Goal: Transaction & Acquisition: Purchase product/service

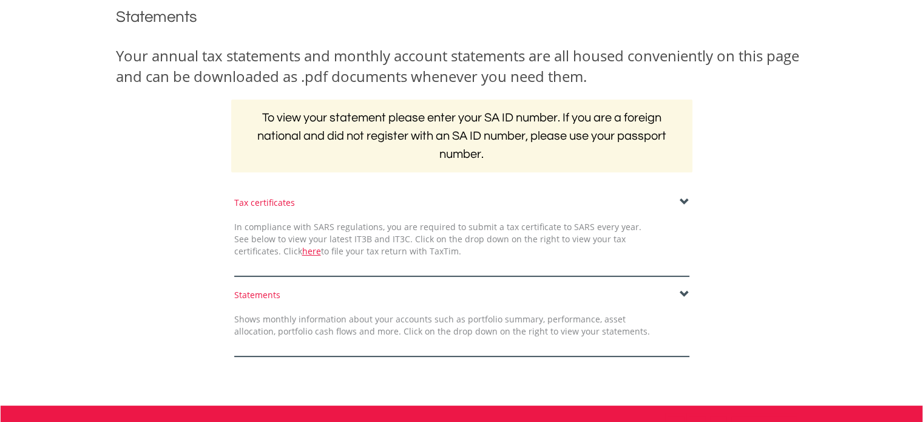
scroll to position [243, 0]
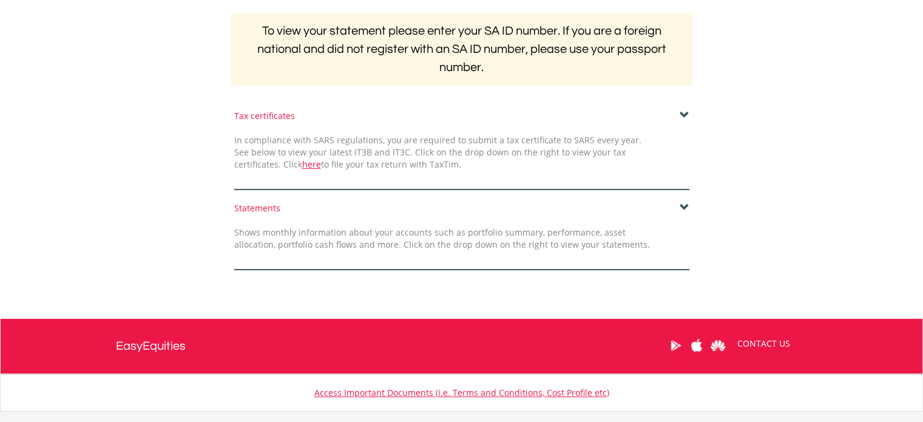
click at [683, 209] on span at bounding box center [684, 208] width 10 height 10
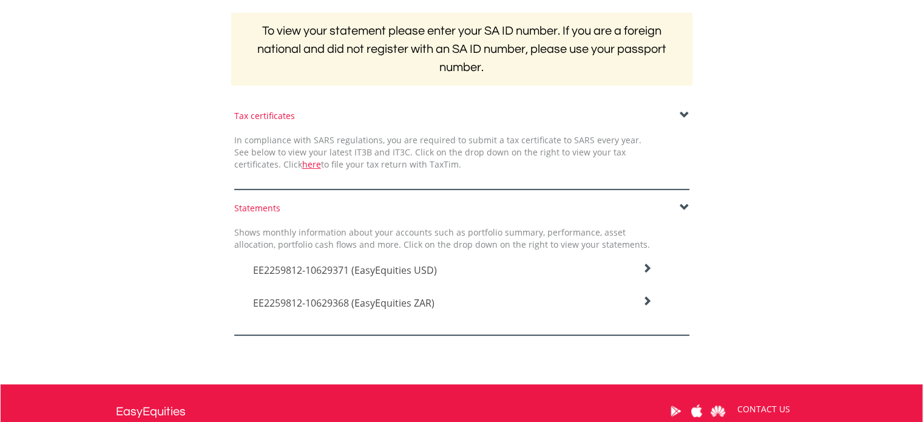
click at [374, 277] on span "EE2259812-10629368 (EasyEquities ZAR)" at bounding box center [345, 269] width 184 height 13
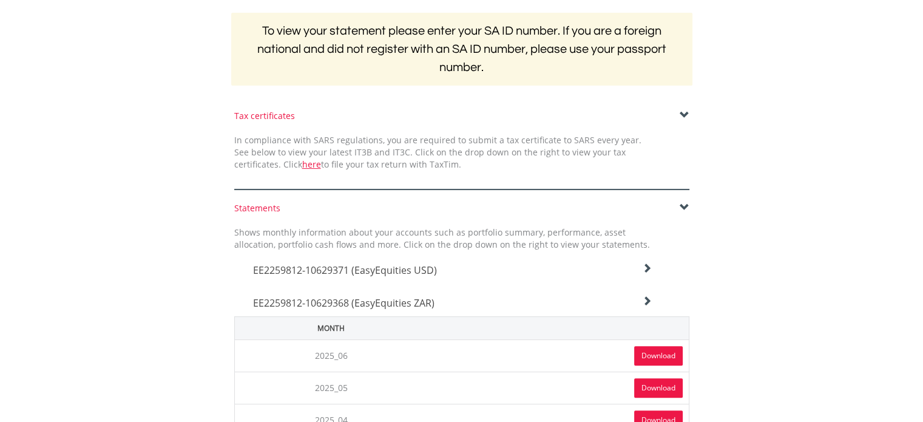
click at [312, 277] on span "EE2259812-10629368 (EasyEquities ZAR)" at bounding box center [345, 269] width 184 height 13
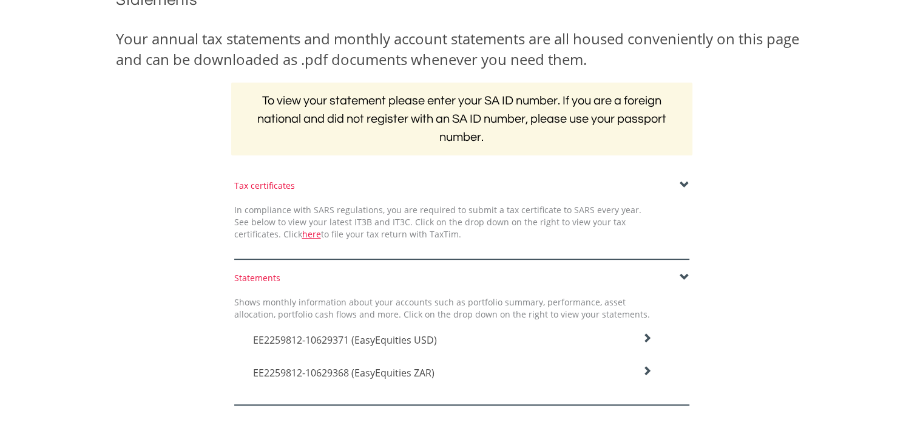
scroll to position [0, 0]
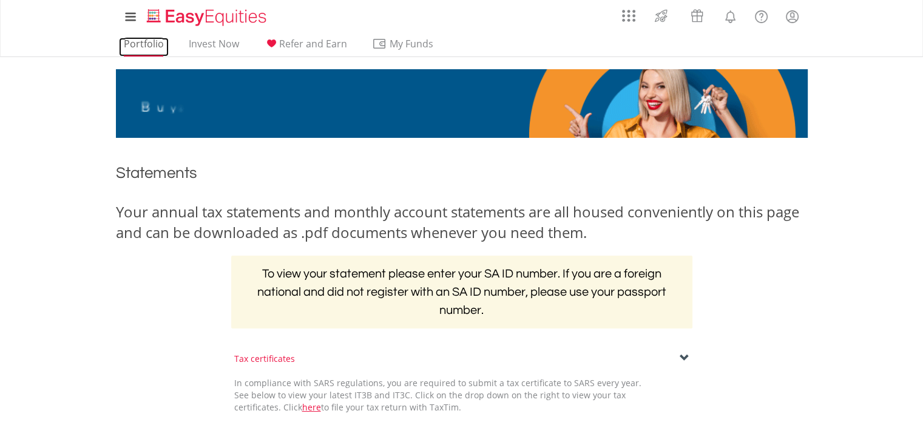
click at [138, 42] on link "Portfolio" at bounding box center [144, 47] width 50 height 19
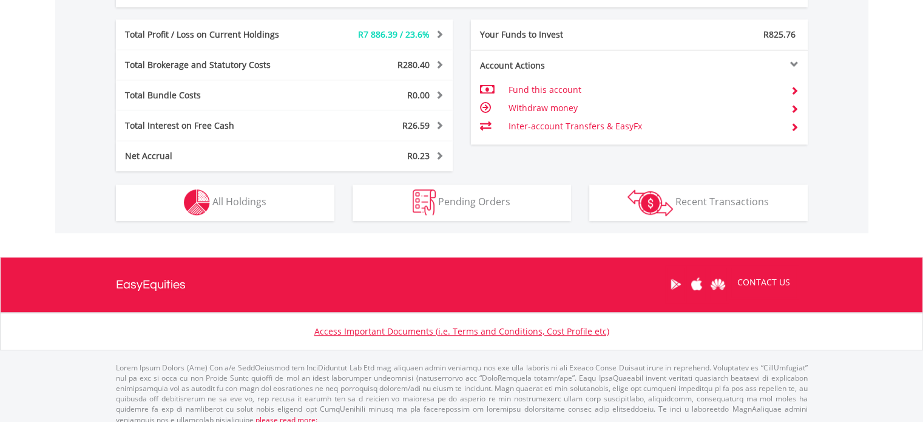
scroll to position [667, 0]
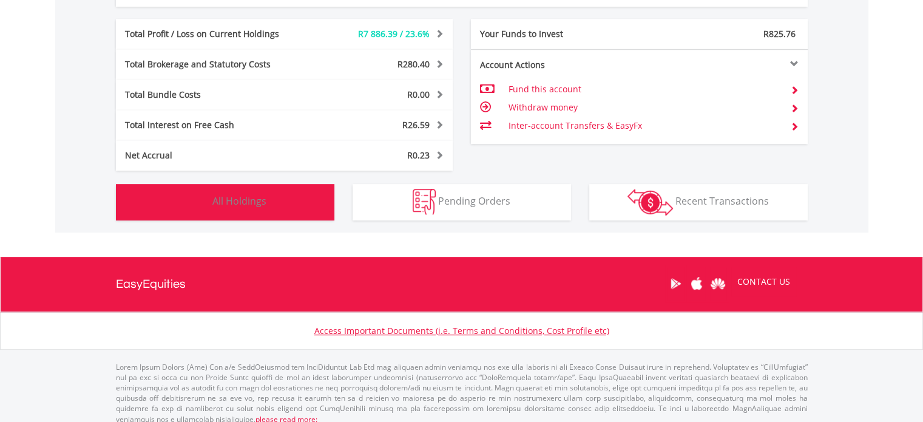
click at [146, 209] on button "Holdings All Holdings" at bounding box center [225, 202] width 218 height 36
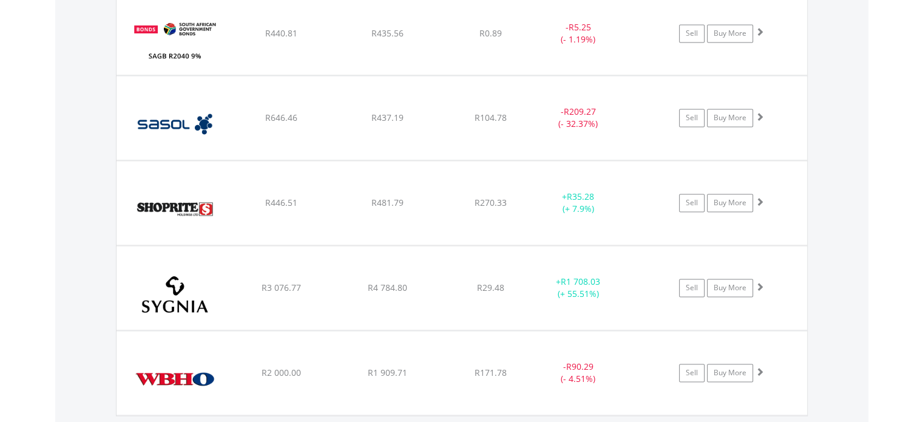
scroll to position [1893, 0]
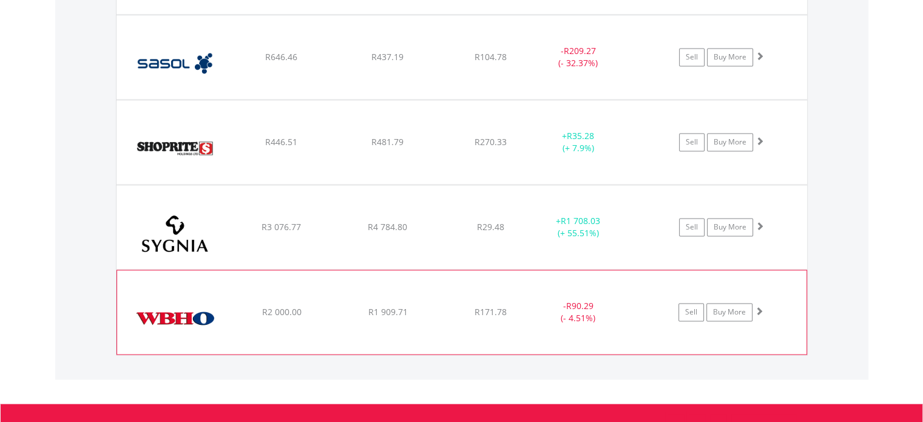
click at [159, 318] on img at bounding box center [175, 318] width 104 height 66
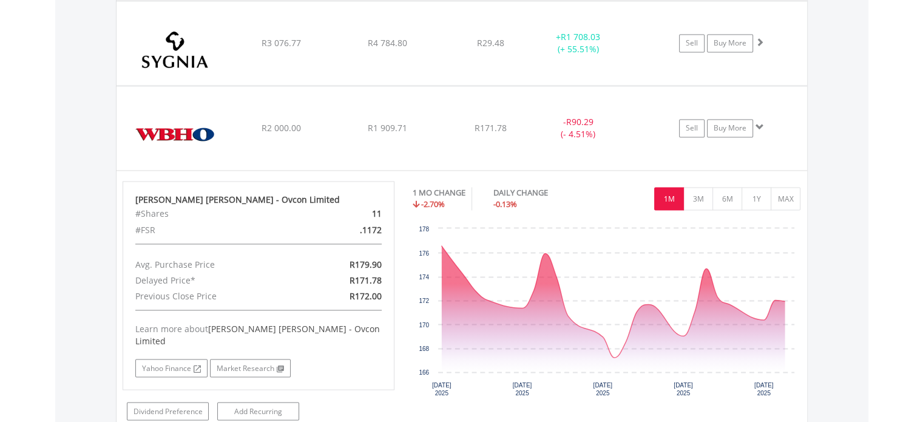
scroll to position [2136, 0]
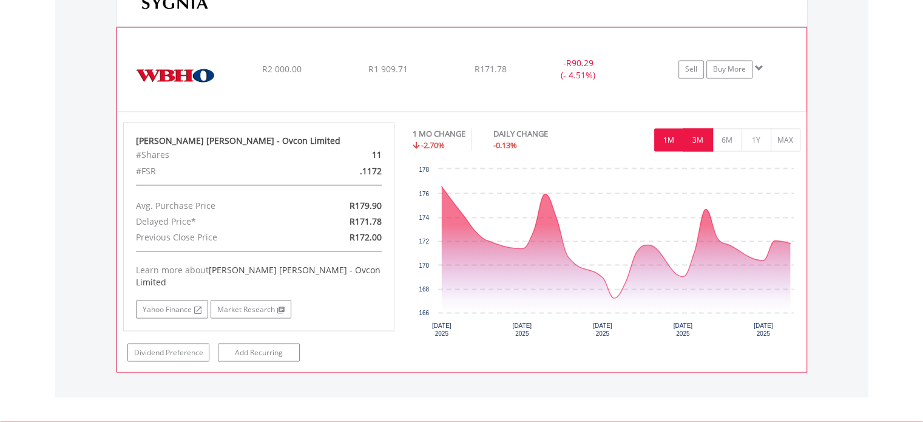
click at [698, 135] on button "3M" at bounding box center [698, 139] width 30 height 23
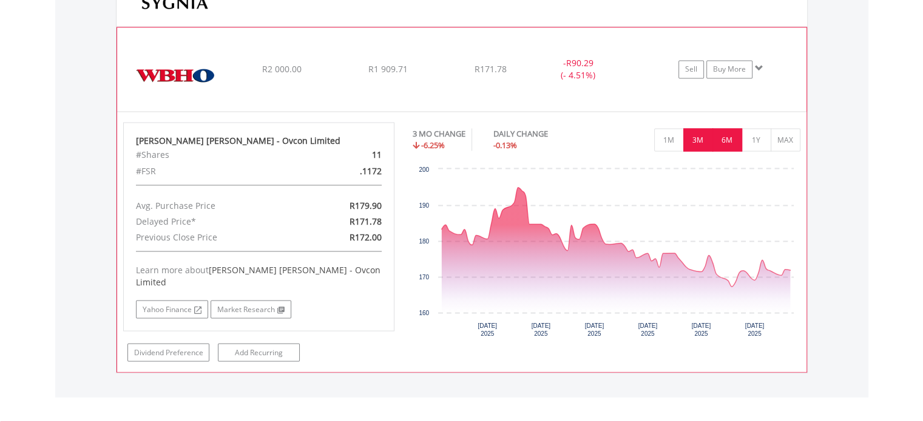
click at [730, 140] on button "6M" at bounding box center [727, 139] width 30 height 23
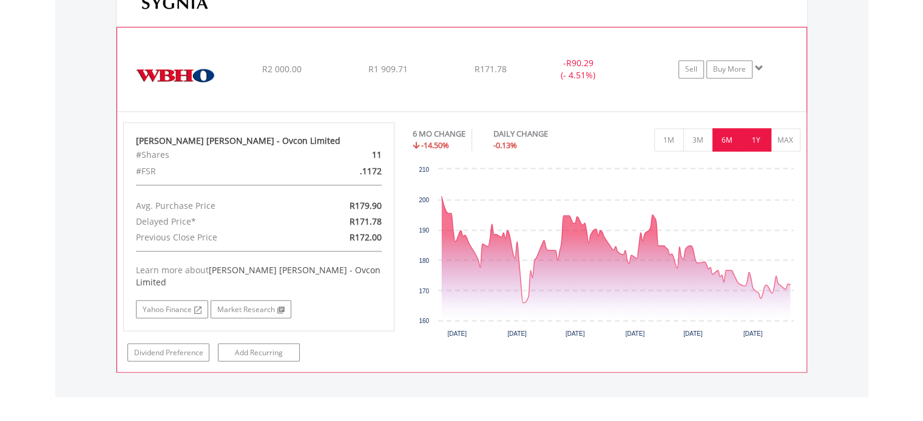
click at [757, 140] on button "1Y" at bounding box center [756, 139] width 30 height 23
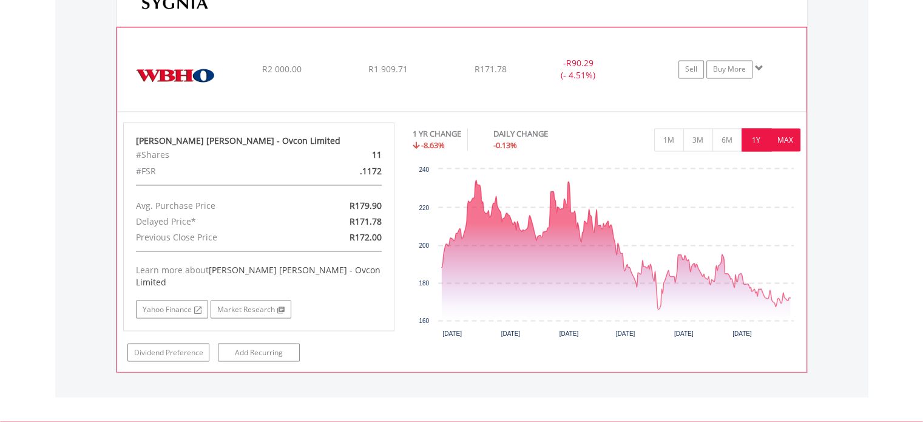
click at [776, 135] on button "MAX" at bounding box center [785, 139] width 30 height 23
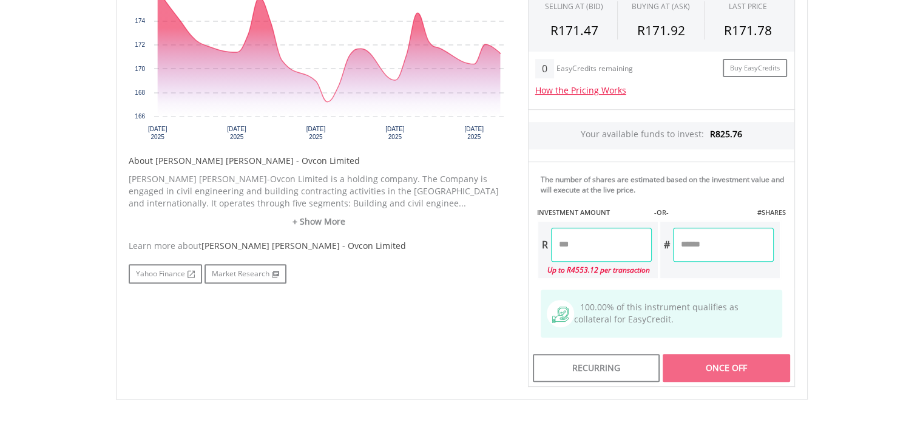
scroll to position [485, 0]
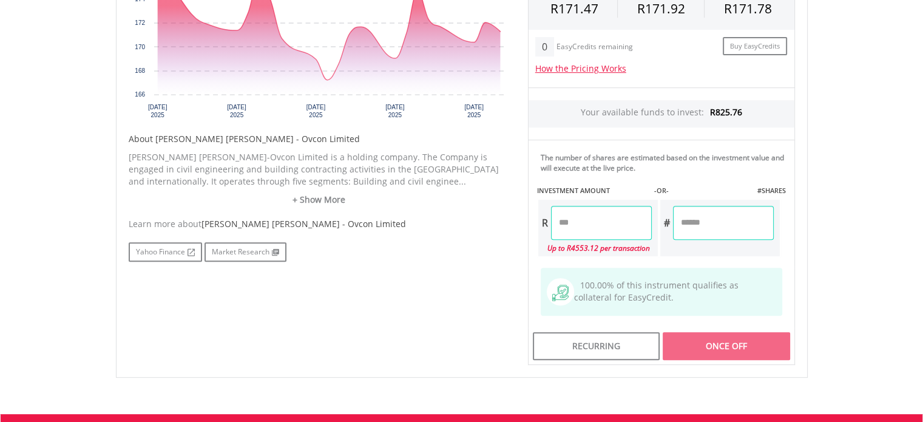
click at [579, 221] on input "number" at bounding box center [601, 223] width 101 height 34
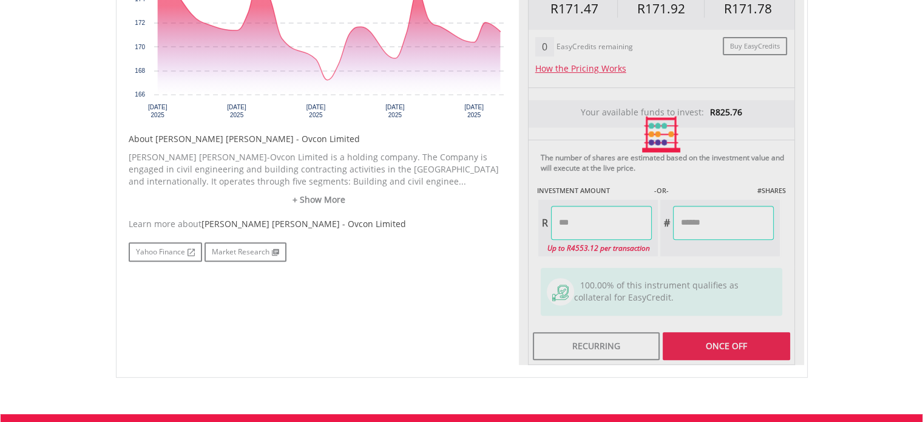
type input "******"
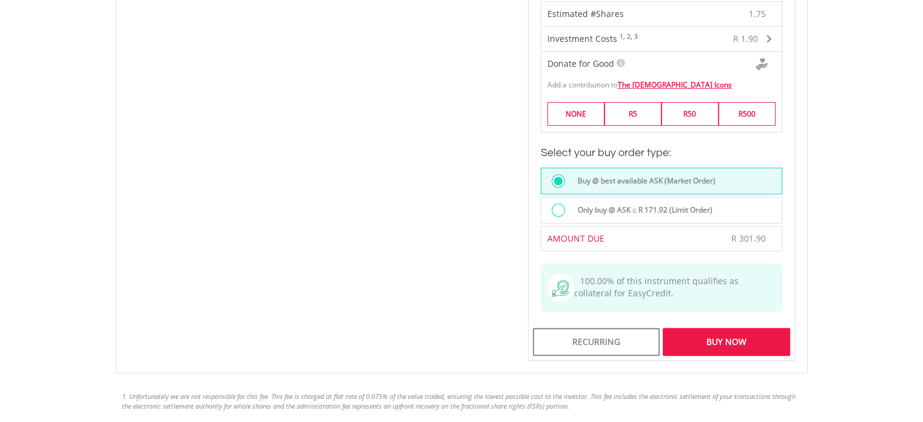
scroll to position [910, 0]
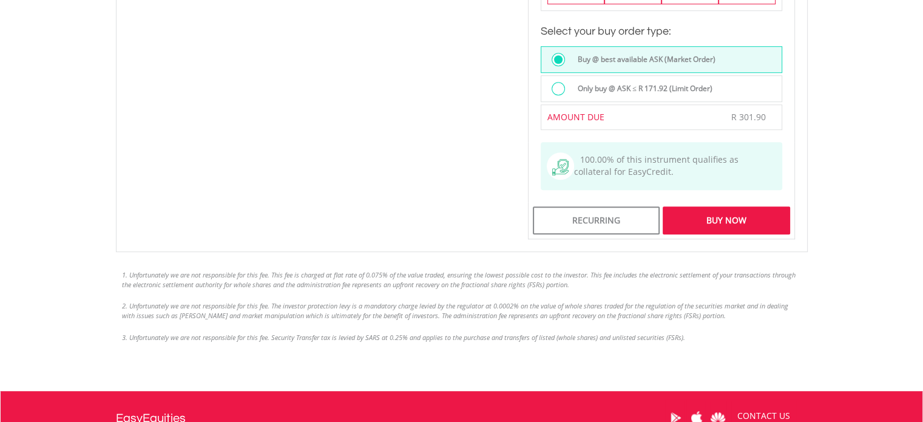
click at [739, 221] on div "Buy Now" at bounding box center [725, 220] width 127 height 28
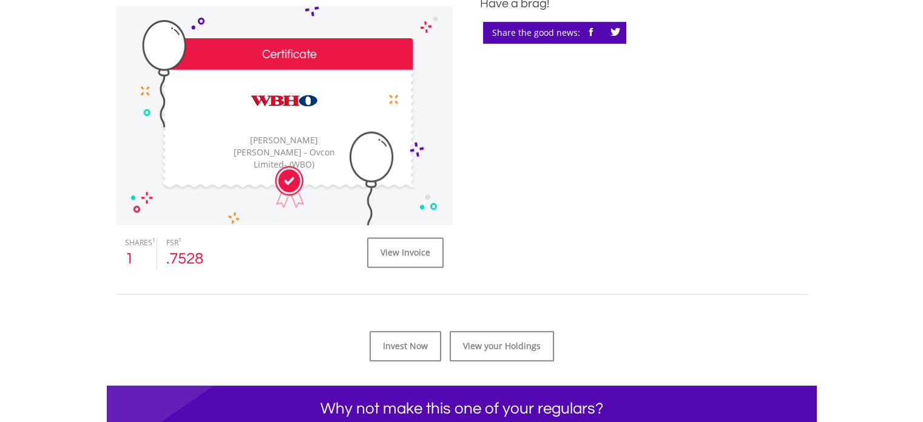
scroll to position [485, 0]
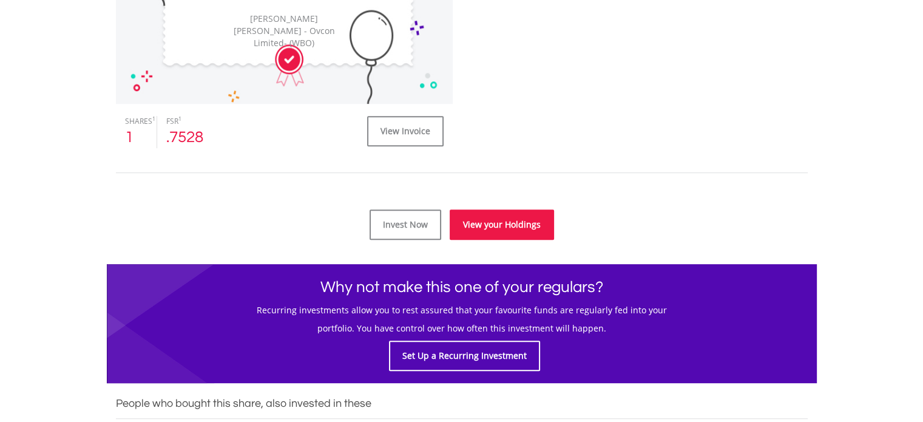
click at [476, 227] on link "View your Holdings" at bounding box center [502, 224] width 104 height 30
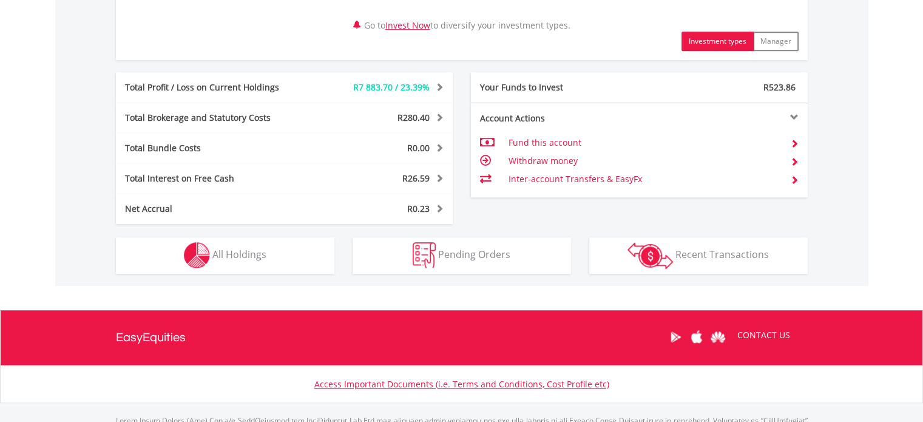
scroll to position [676, 0]
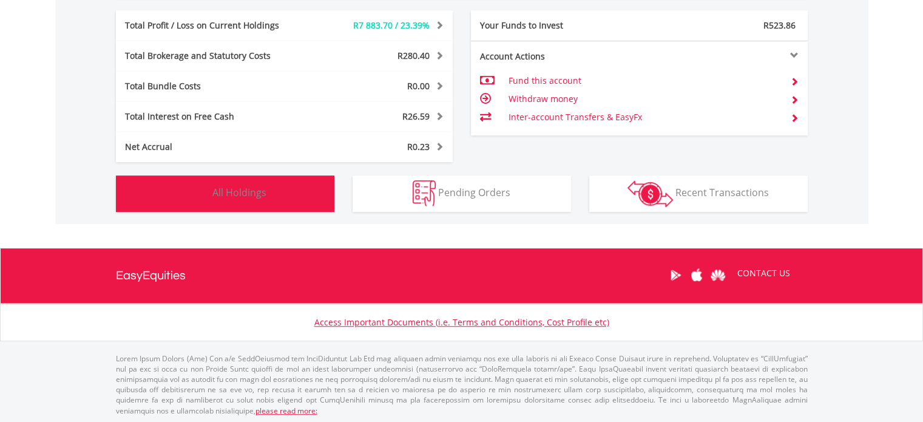
click at [136, 192] on button "Holdings All Holdings" at bounding box center [225, 193] width 218 height 36
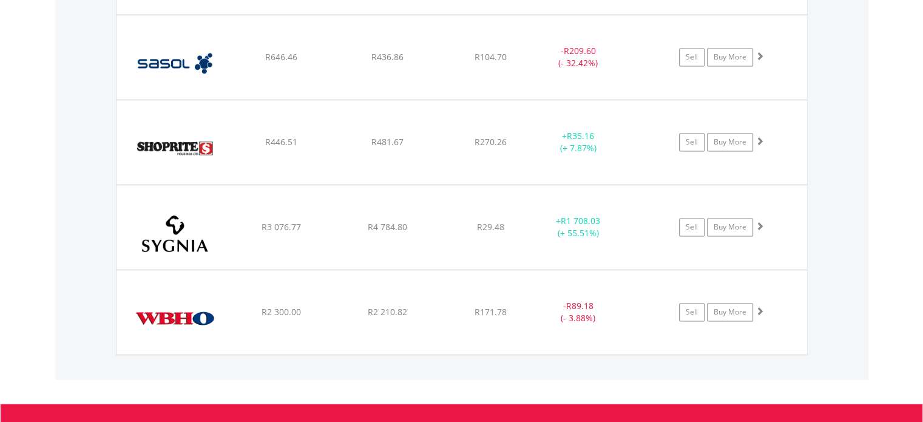
scroll to position [1954, 0]
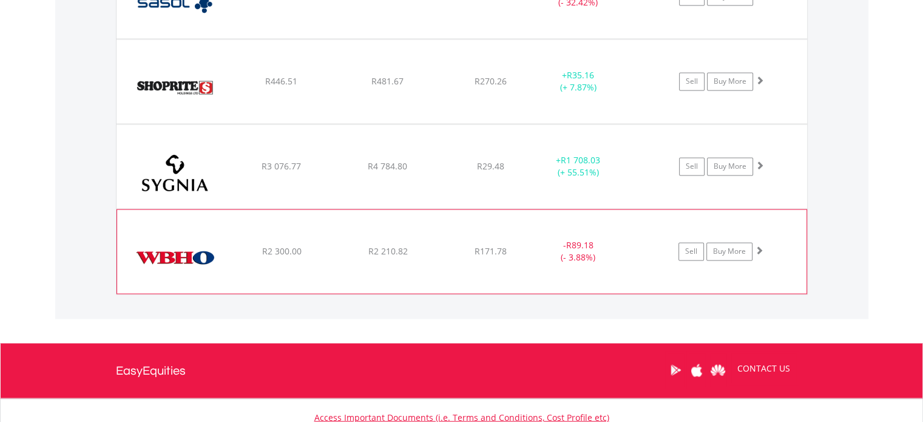
click at [153, 253] on img at bounding box center [175, 257] width 104 height 66
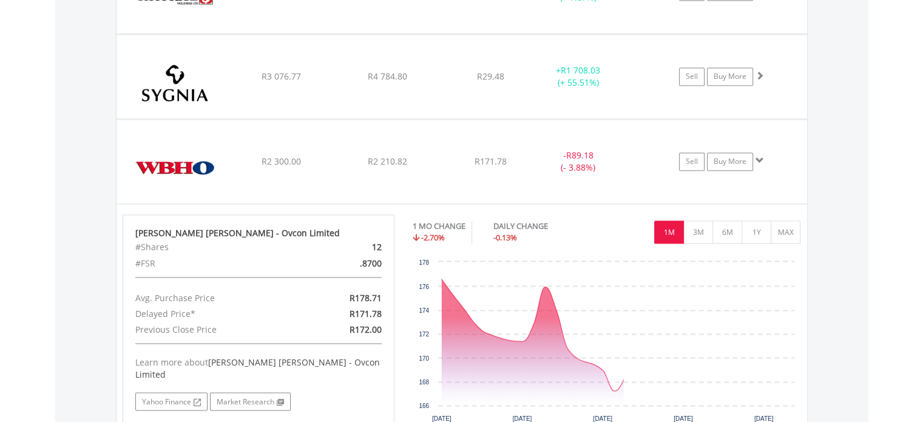
scroll to position [2075, 0]
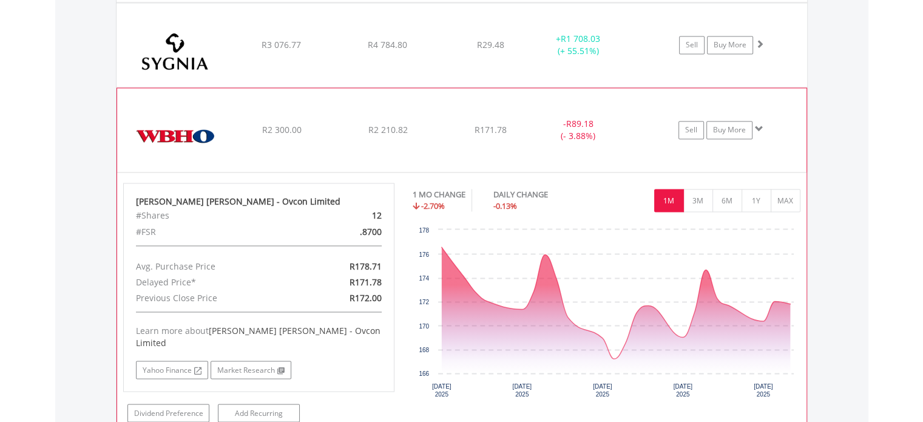
click at [190, 103] on img at bounding box center [175, 136] width 104 height 66
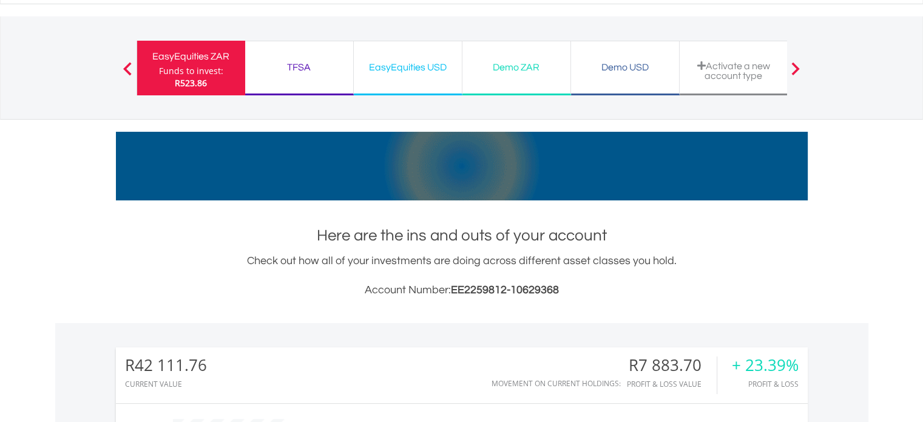
scroll to position [0, 0]
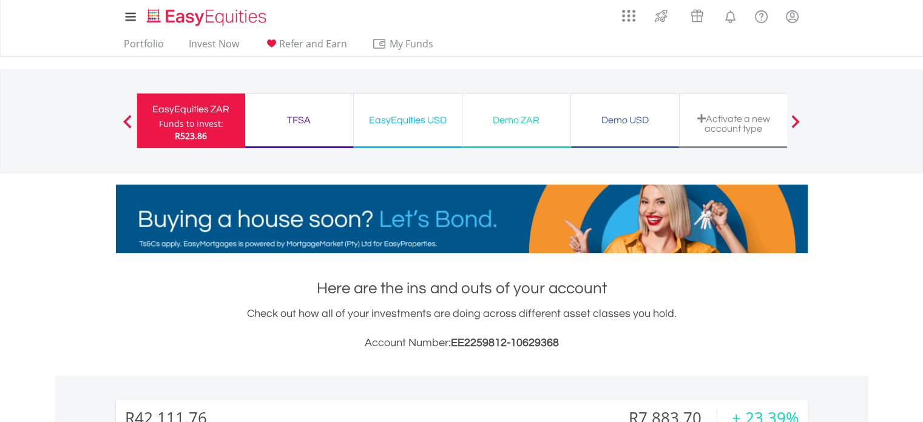
click at [398, 127] on div "EasyEquities USD" at bounding box center [407, 120] width 93 height 17
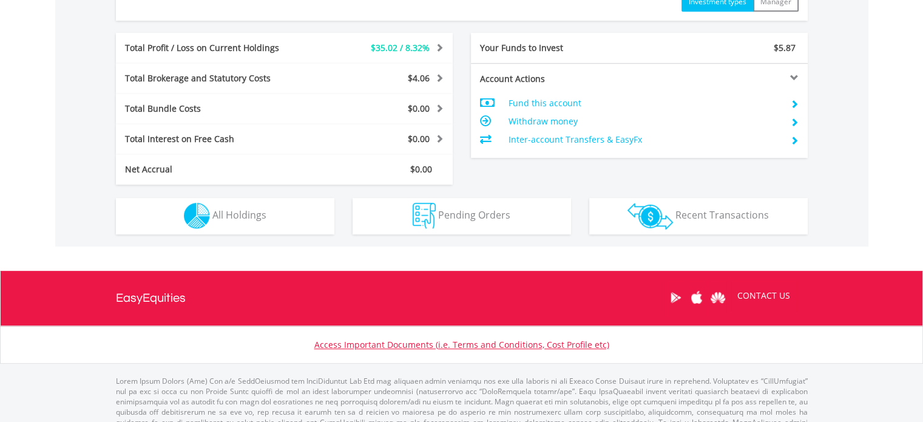
scroll to position [607, 0]
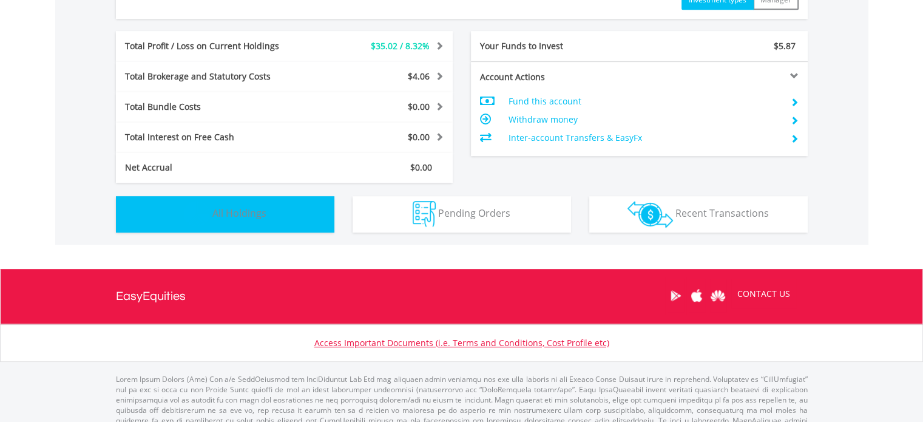
click at [143, 217] on button "Holdings All Holdings" at bounding box center [225, 214] width 218 height 36
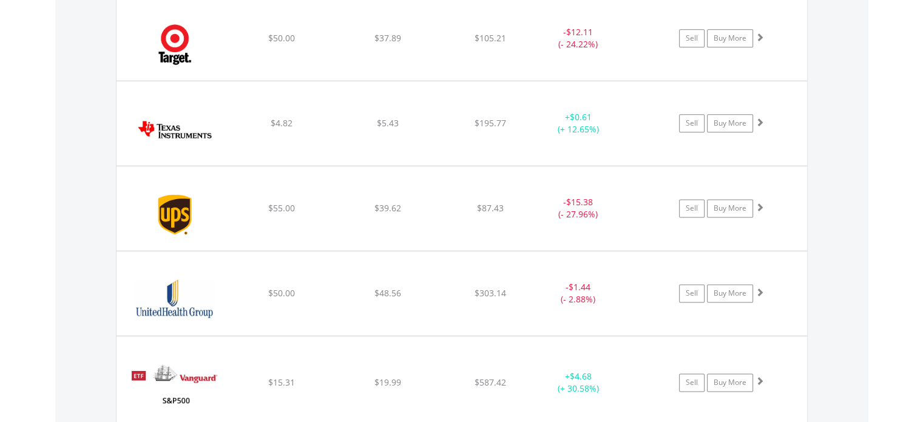
scroll to position [1602, 0]
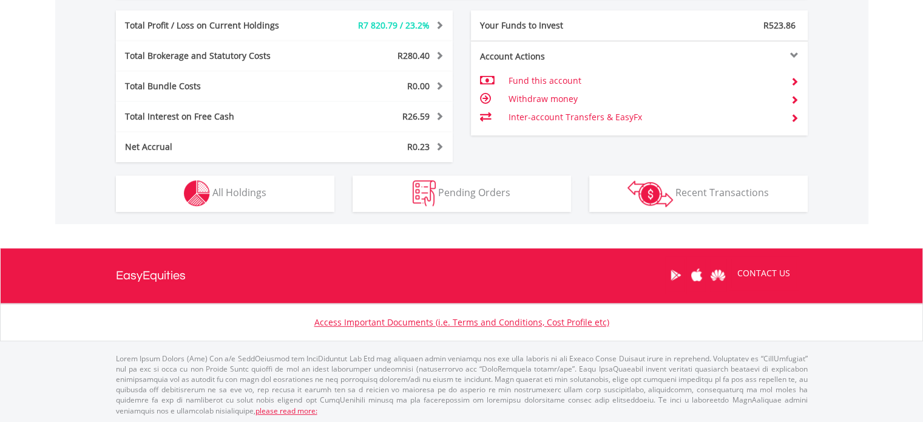
scroll to position [116, 231]
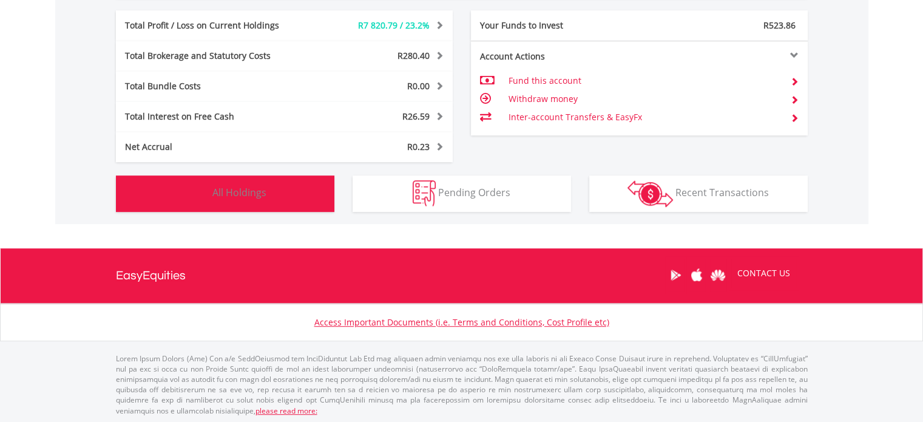
click at [193, 200] on img "button" at bounding box center [197, 193] width 26 height 26
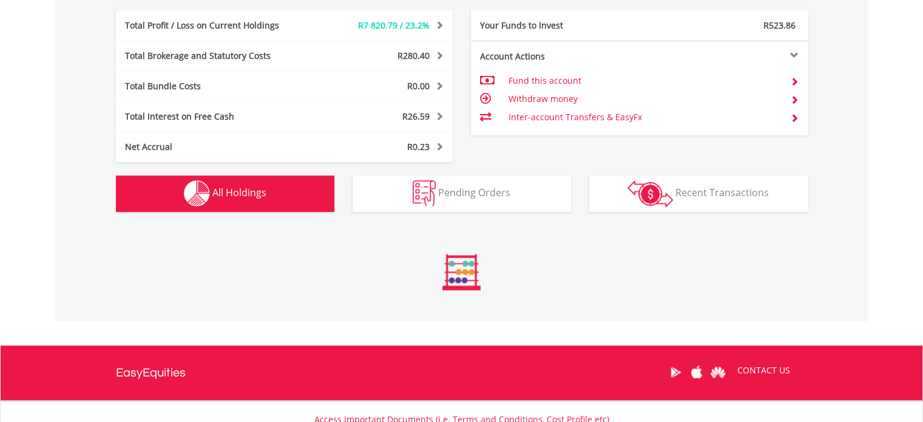
scroll to position [712, 0]
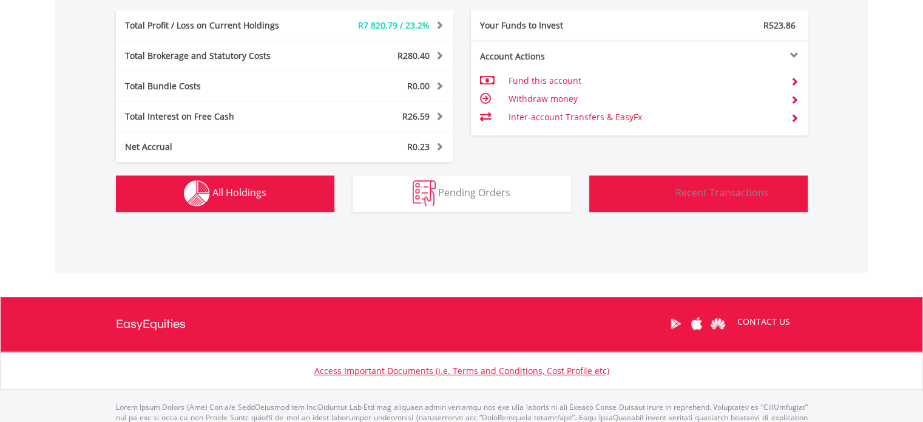
click at [719, 198] on button "Transactions Recent Transactions" at bounding box center [698, 193] width 218 height 36
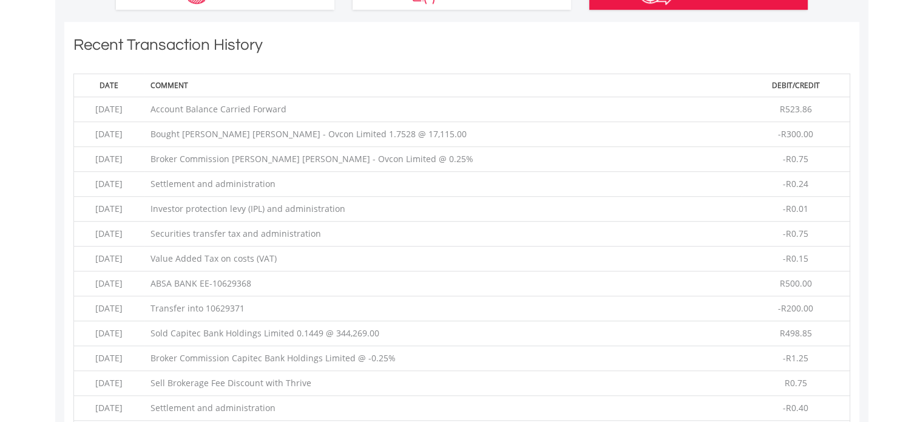
scroll to position [716, 0]
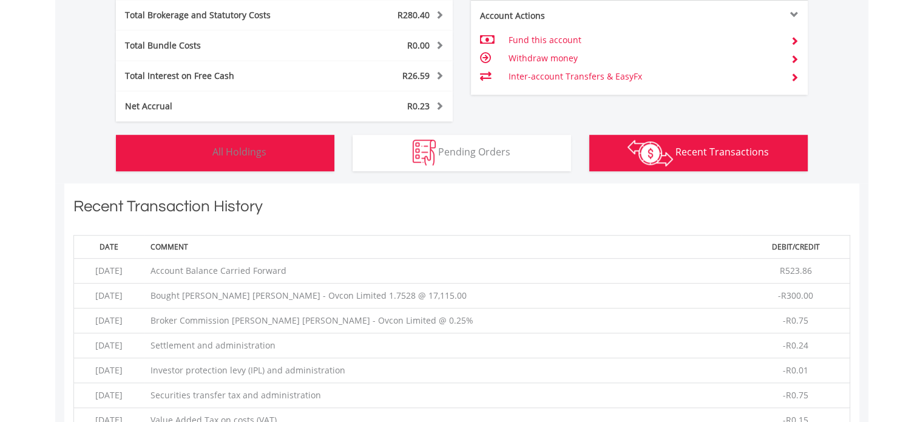
click at [168, 157] on button "Holdings All Holdings" at bounding box center [225, 153] width 218 height 36
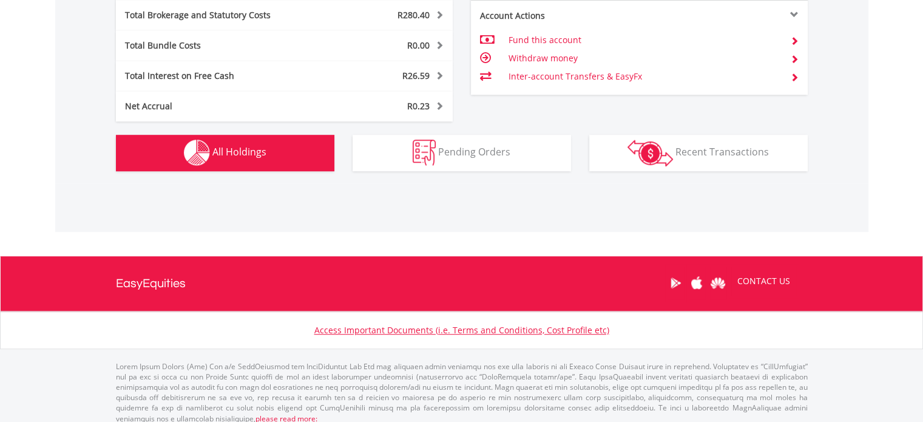
click at [170, 164] on button "Holdings All Holdings" at bounding box center [225, 153] width 218 height 36
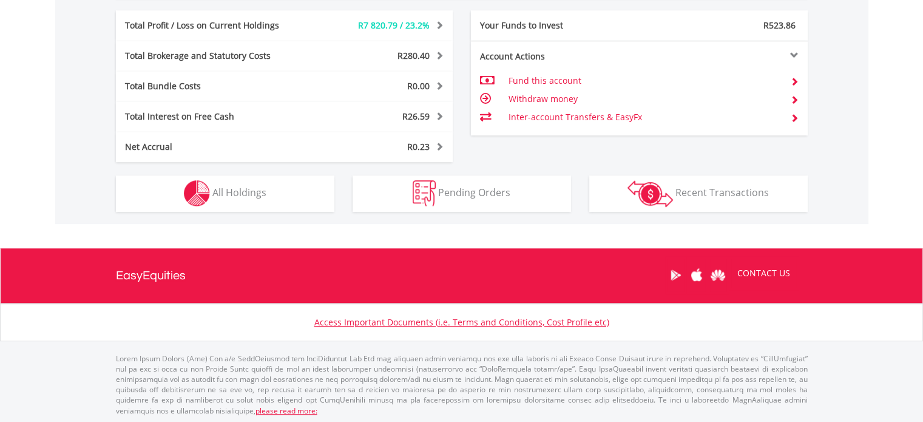
scroll to position [116, 231]
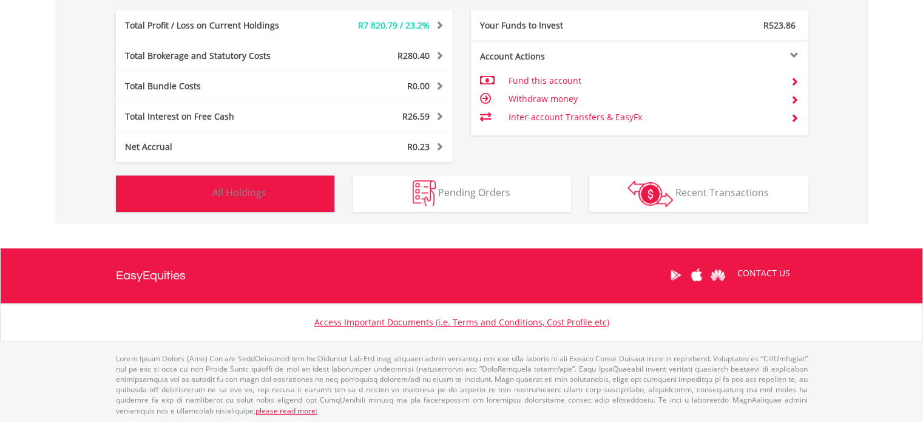
click at [176, 197] on button "Holdings All Holdings" at bounding box center [225, 193] width 218 height 36
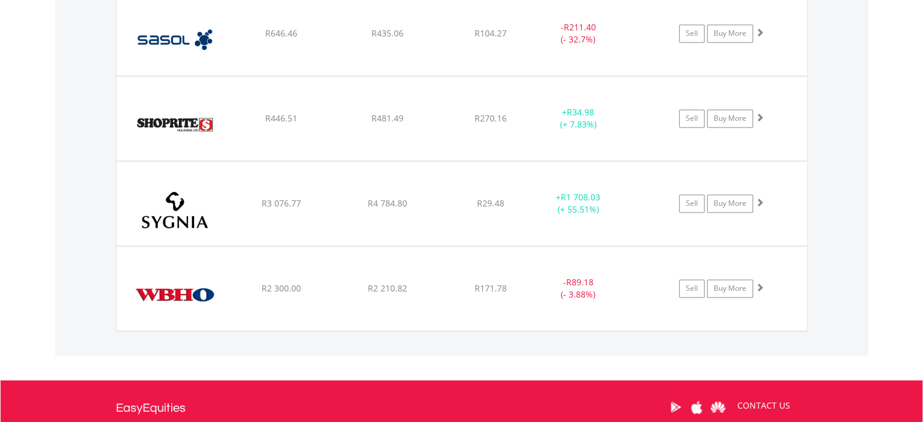
scroll to position [2015, 0]
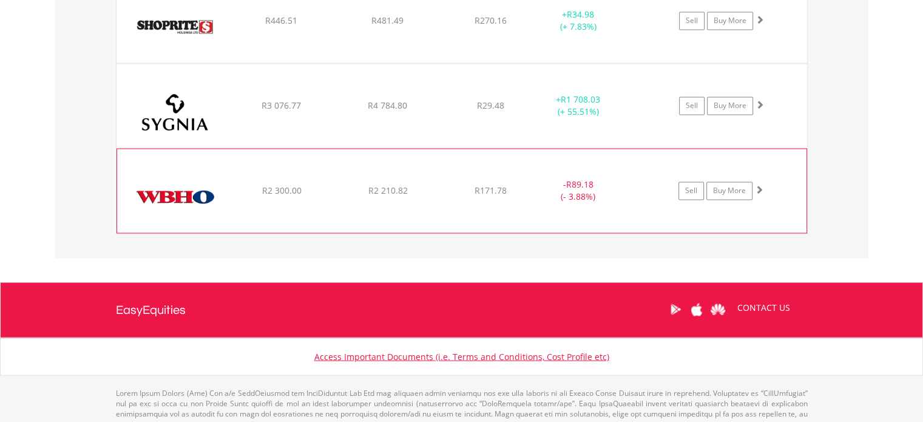
click at [169, 212] on img at bounding box center [175, 197] width 104 height 66
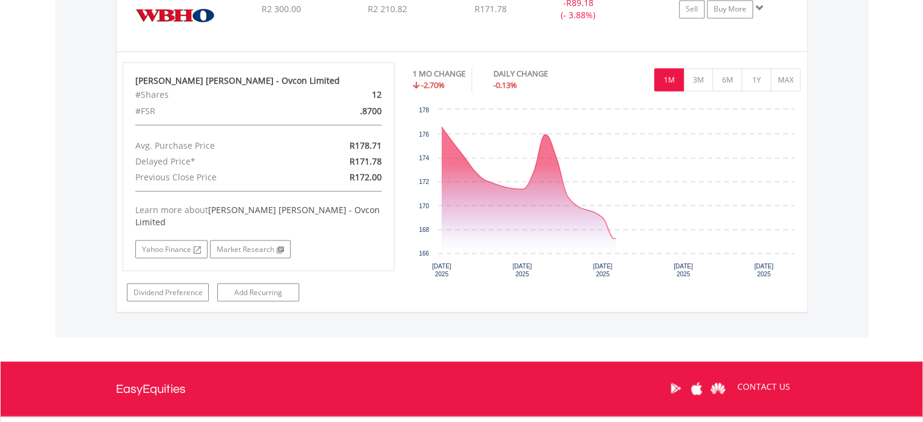
scroll to position [2197, 0]
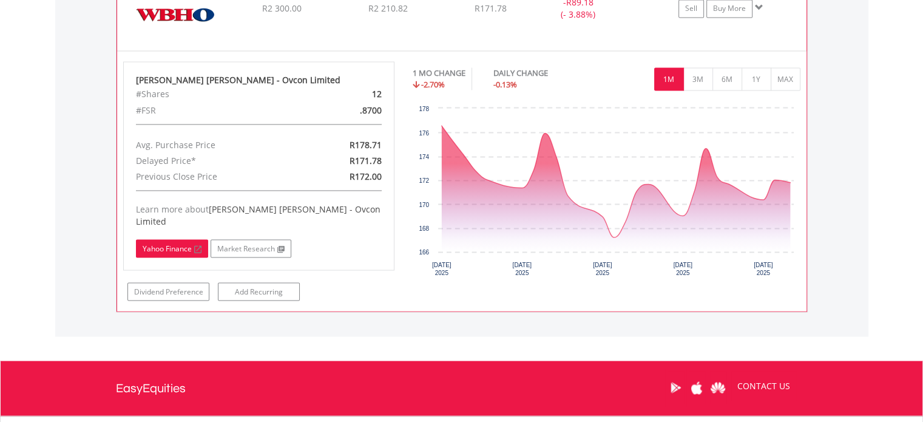
click at [143, 239] on link "Yahoo Finance" at bounding box center [172, 248] width 72 height 18
click at [207, 15] on img at bounding box center [175, 15] width 104 height 66
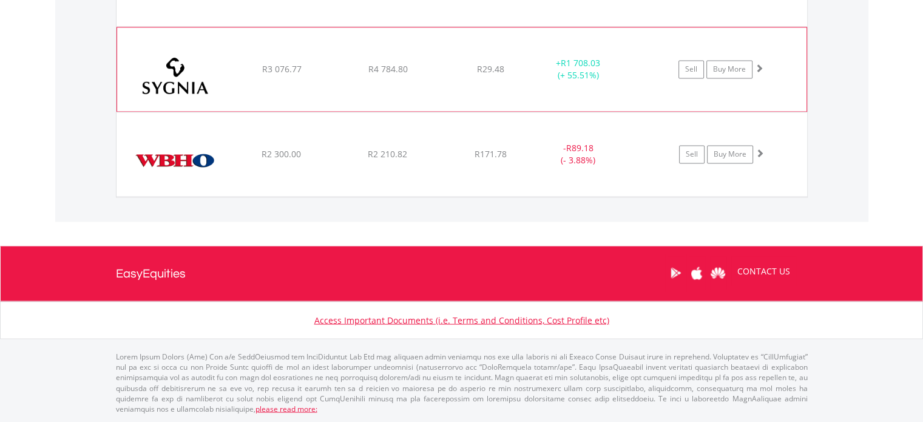
scroll to position [2046, 0]
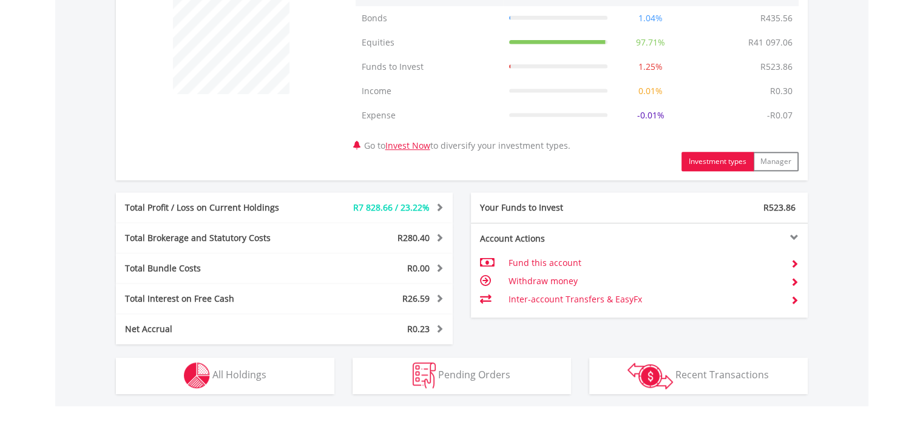
scroll to position [607, 0]
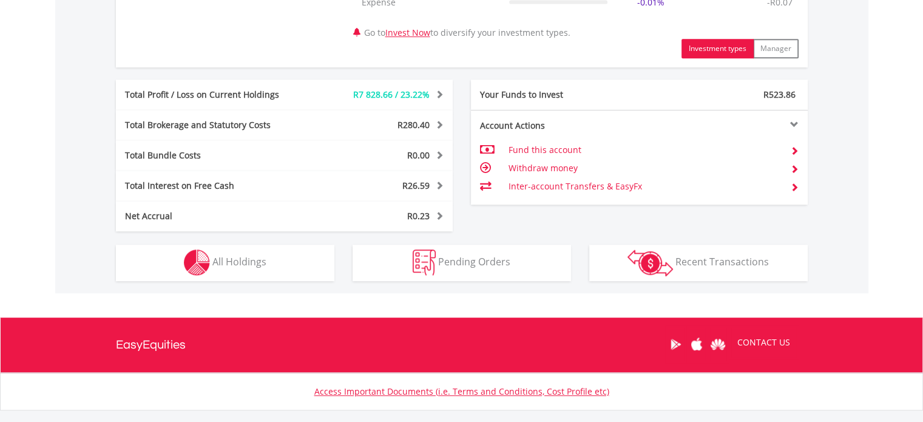
click at [245, 123] on div "Total Brokerage and Statutory Costs" at bounding box center [214, 125] width 197 height 12
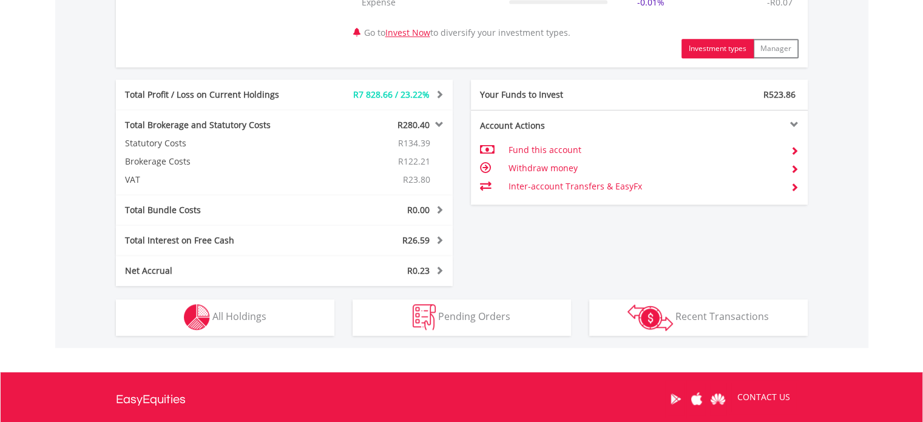
click at [245, 123] on div "Total Brokerage and Statutory Costs" at bounding box center [214, 125] width 197 height 12
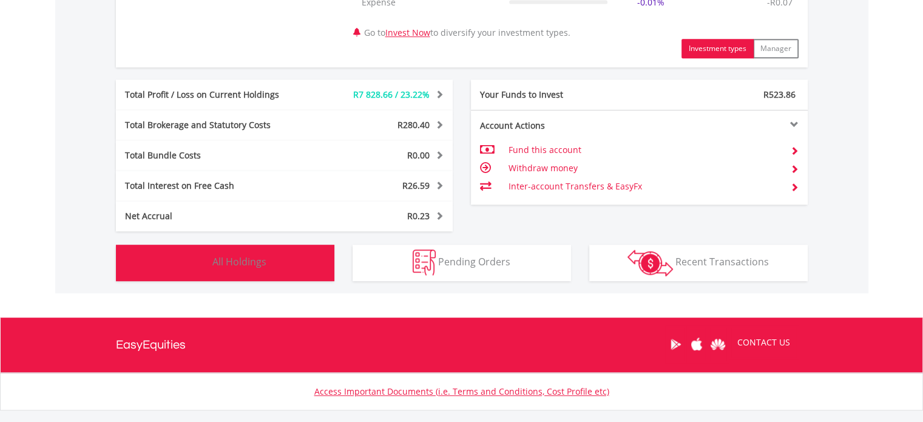
click at [154, 272] on button "Holdings All Holdings" at bounding box center [225, 262] width 218 height 36
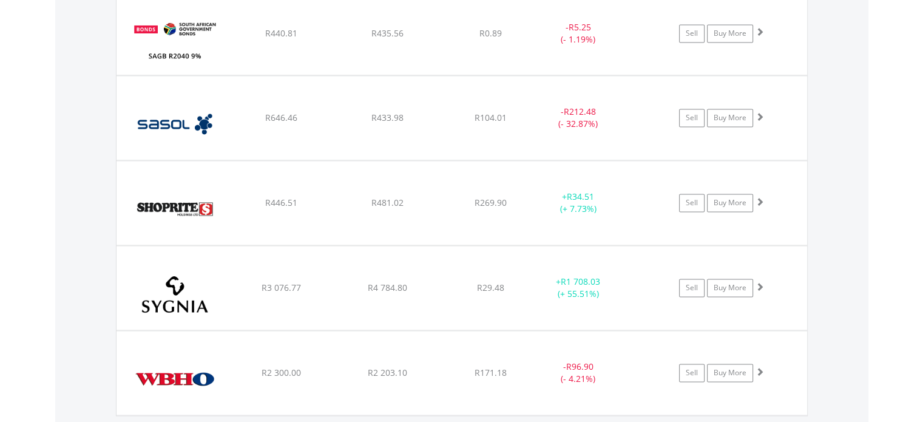
scroll to position [1893, 0]
